Goal: Task Accomplishment & Management: Manage account settings

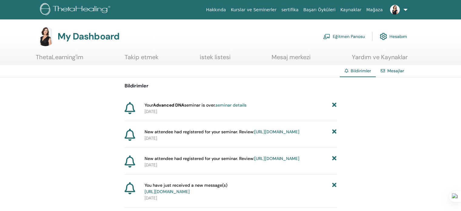
click at [338, 34] on link "Eğitmen Panosu" at bounding box center [344, 36] width 42 height 13
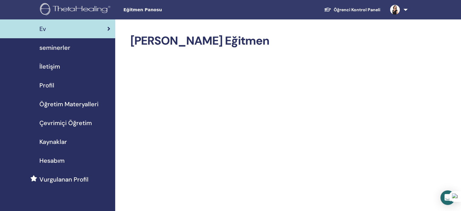
click at [58, 49] on span "seminerler" at bounding box center [54, 47] width 31 height 9
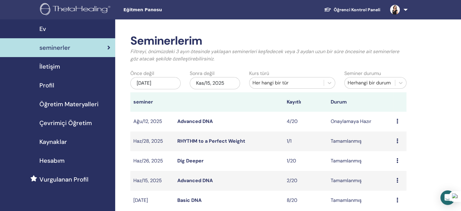
drag, startPoint x: 169, startPoint y: 72, endPoint x: 167, endPoint y: 81, distance: 8.9
click at [169, 72] on div "Önce değil May/15, 2025" at bounding box center [155, 81] width 59 height 22
click at [167, 83] on div "May/15, 2025" at bounding box center [155, 83] width 50 height 12
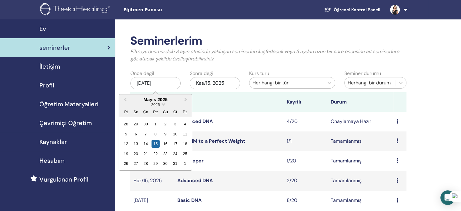
click at [167, 98] on div "Mayıs 2025" at bounding box center [155, 99] width 73 height 5
click at [160, 105] on div "2025" at bounding box center [155, 104] width 73 height 5
click at [155, 104] on span "2025" at bounding box center [155, 104] width 8 height 5
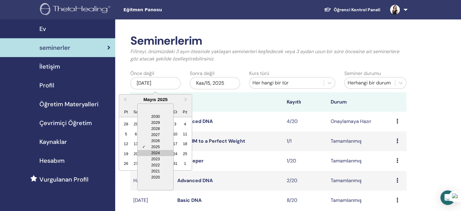
click at [159, 153] on div "2024" at bounding box center [156, 153] width 36 height 6
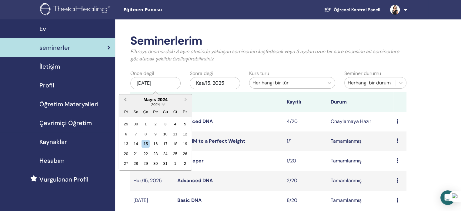
click at [125, 98] on span "Previous Month" at bounding box center [125, 99] width 0 height 6
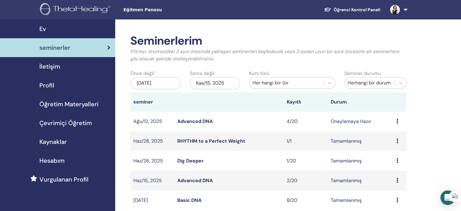
click at [231, 101] on th at bounding box center [228, 101] width 109 height 19
click at [204, 85] on div "Kas/15, 2025" at bounding box center [215, 83] width 50 height 12
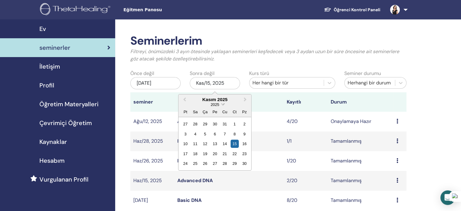
click at [215, 103] on span "2025" at bounding box center [215, 104] width 8 height 5
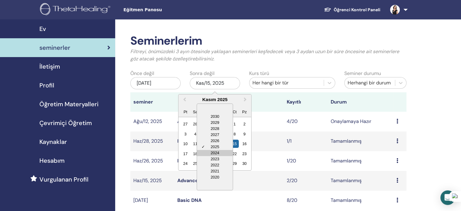
click at [213, 151] on div "2024" at bounding box center [215, 153] width 36 height 6
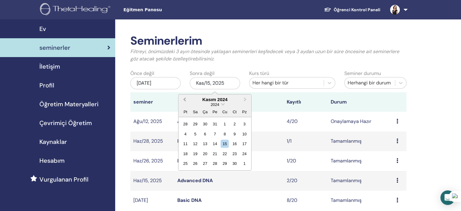
click at [183, 99] on button "Previous Month" at bounding box center [184, 100] width 10 height 10
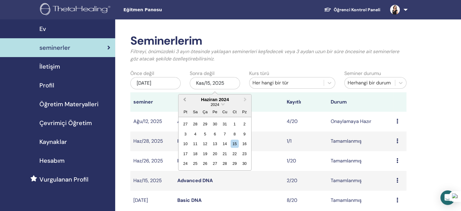
click at [183, 99] on button "Previous Month" at bounding box center [184, 100] width 10 height 10
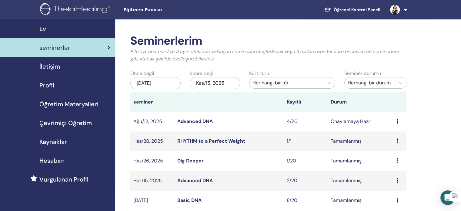
click at [258, 97] on th at bounding box center [228, 101] width 109 height 19
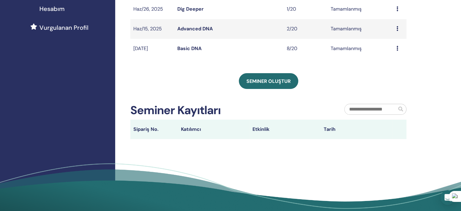
scroll to position [30, 0]
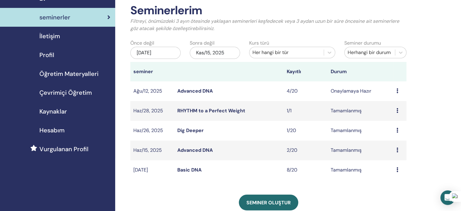
click at [187, 168] on link "Basic DNA" at bounding box center [189, 170] width 24 height 6
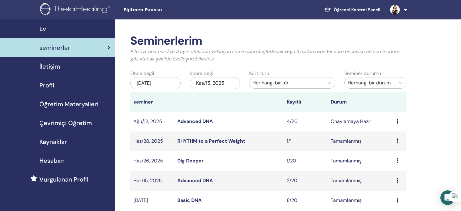
scroll to position [30, 0]
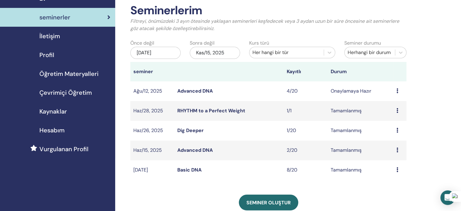
click at [150, 54] on div "[DATE]" at bounding box center [155, 53] width 50 height 12
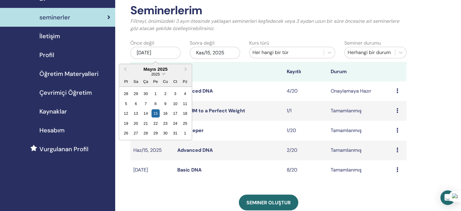
click at [157, 72] on span "2025" at bounding box center [155, 74] width 8 height 5
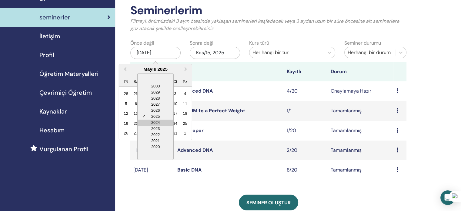
click at [156, 120] on div "2024" at bounding box center [156, 123] width 36 height 6
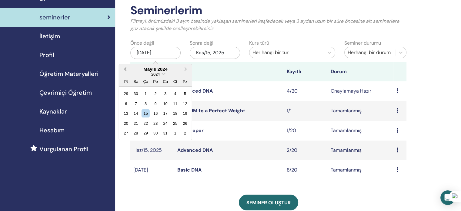
click at [125, 70] on span "Previous Month" at bounding box center [125, 69] width 0 height 6
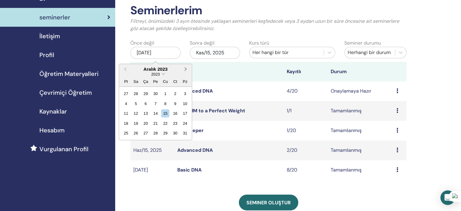
click at [183, 68] on button "Next Month" at bounding box center [187, 70] width 10 height 10
click at [126, 92] on div "1" at bounding box center [126, 93] width 8 height 8
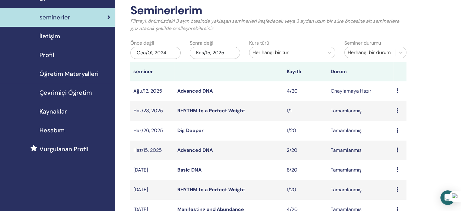
click at [224, 50] on div "Kas/15, 2025" at bounding box center [215, 53] width 50 height 12
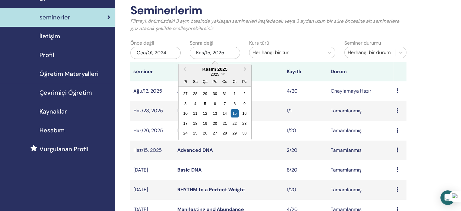
click at [217, 72] on span "2025" at bounding box center [215, 74] width 8 height 5
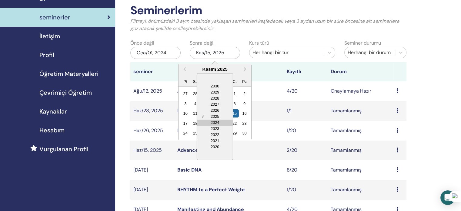
click at [213, 122] on div "2024" at bounding box center [215, 123] width 36 height 6
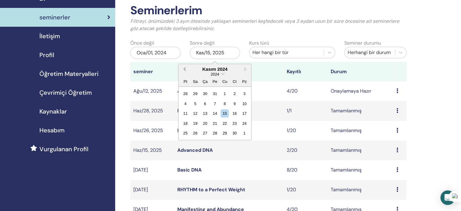
click at [185, 69] on span "Previous Month" at bounding box center [185, 69] width 0 height 6
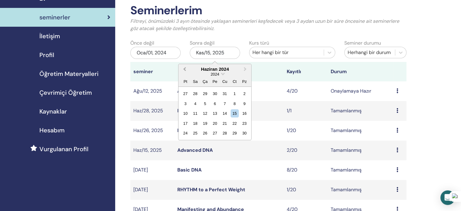
click at [185, 69] on span "Previous Month" at bounding box center [185, 69] width 0 height 6
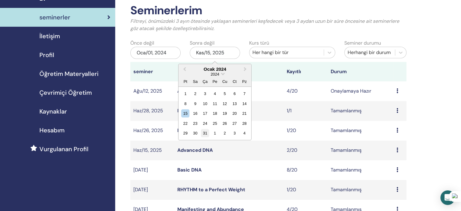
click at [205, 131] on div "31" at bounding box center [205, 133] width 8 height 8
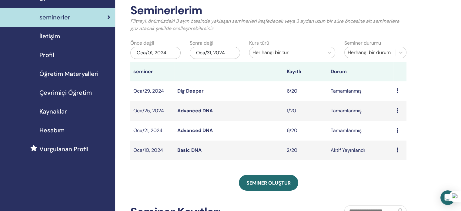
click at [187, 149] on link "Basic DNA" at bounding box center [189, 150] width 24 height 6
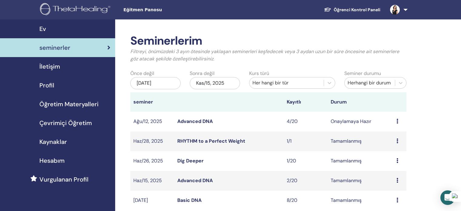
scroll to position [30, 0]
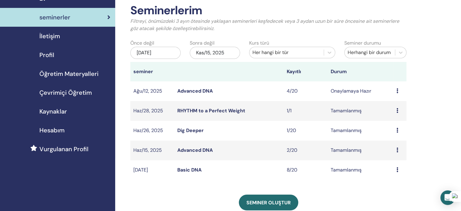
click at [147, 55] on div "[DATE]" at bounding box center [155, 53] width 50 height 12
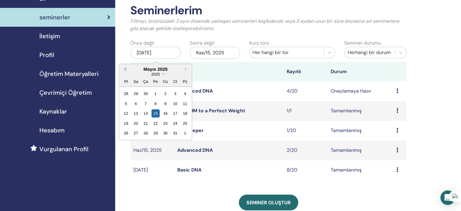
click at [125, 69] on span "Previous Month" at bounding box center [125, 69] width 0 height 6
click at [163, 76] on div "2025" at bounding box center [155, 74] width 73 height 5
click at [161, 72] on div "2025" at bounding box center [155, 74] width 73 height 5
click at [155, 73] on span "2025" at bounding box center [155, 74] width 8 height 5
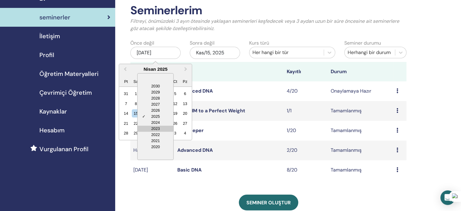
click at [155, 128] on div "2023" at bounding box center [156, 129] width 36 height 6
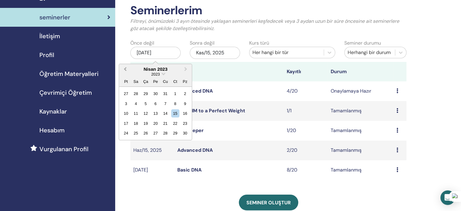
click at [125, 70] on span "Previous Month" at bounding box center [125, 69] width 0 height 6
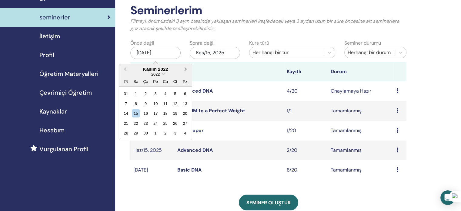
click at [186, 68] on span "Next Month" at bounding box center [186, 69] width 0 height 6
click at [157, 92] on div "1" at bounding box center [155, 93] width 8 height 8
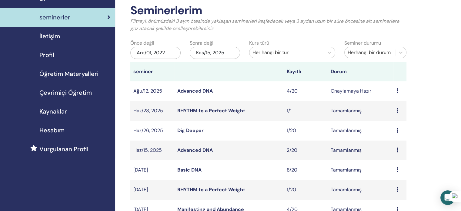
click at [213, 53] on div "Kas/15, 2025" at bounding box center [215, 53] width 50 height 12
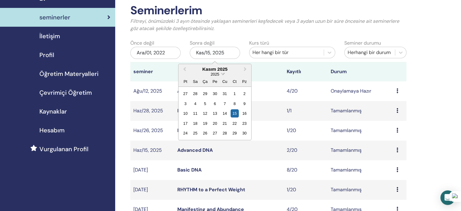
click at [217, 72] on span "2025" at bounding box center [215, 74] width 8 height 5
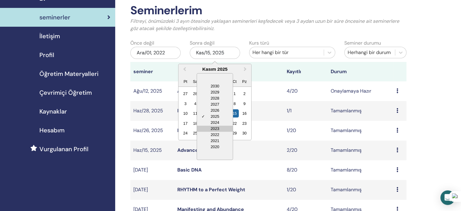
click at [213, 128] on div "2023" at bounding box center [215, 129] width 36 height 6
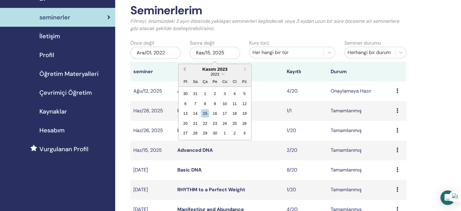
click at [184, 67] on button "Previous Month" at bounding box center [184, 70] width 10 height 10
click at [245, 69] on span "Next Month" at bounding box center [245, 69] width 0 height 6
click at [245, 132] on div "31" at bounding box center [245, 133] width 8 height 8
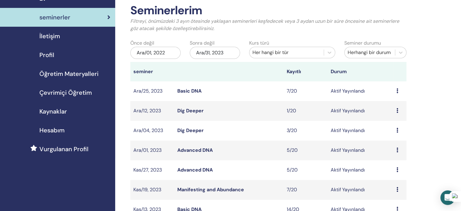
click at [184, 93] on link "Basic DNA" at bounding box center [189, 91] width 24 height 6
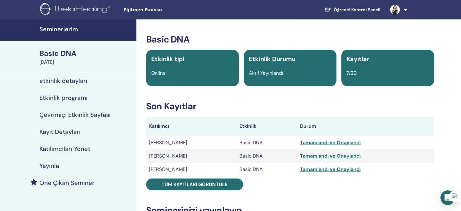
click at [161, 170] on td "[PERSON_NAME]" at bounding box center [191, 169] width 90 height 13
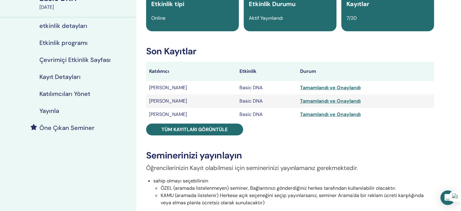
scroll to position [61, 0]
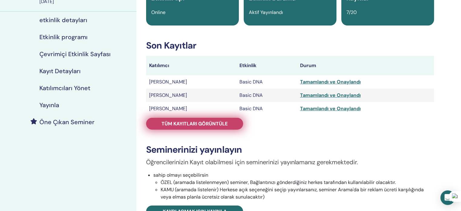
click at [186, 122] on span "Tüm kayıtları görüntüle" at bounding box center [195, 123] width 66 height 6
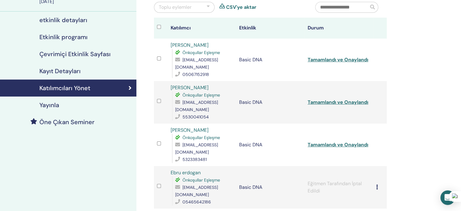
click at [186, 127] on link "[PERSON_NAME]" at bounding box center [190, 130] width 38 height 6
